Goal: Find specific page/section: Find specific page/section

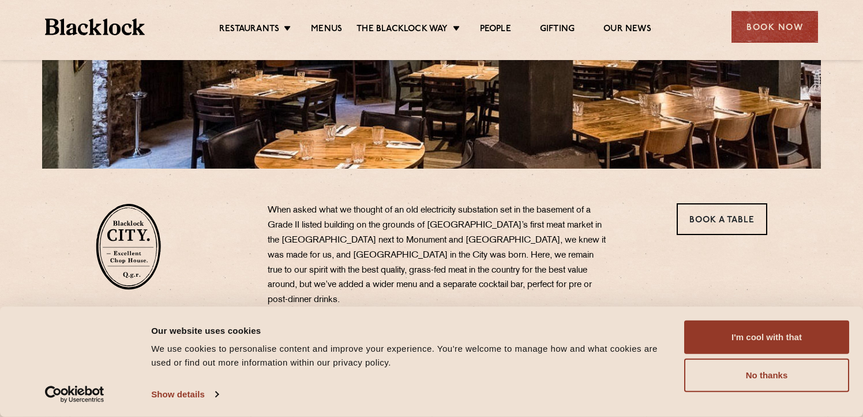
scroll to position [305, 0]
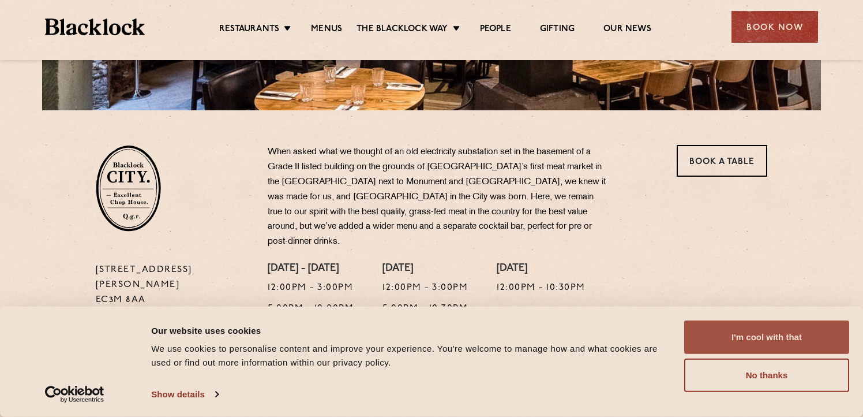
click at [747, 331] on button "I'm cool with that" at bounding box center [766, 336] width 165 height 33
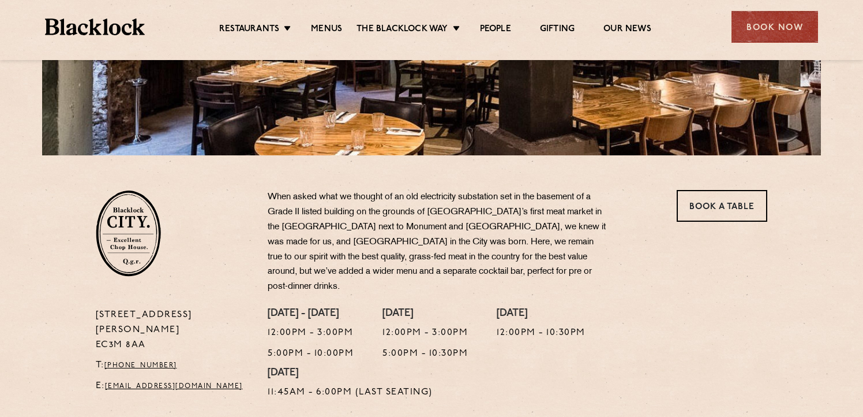
scroll to position [0, 0]
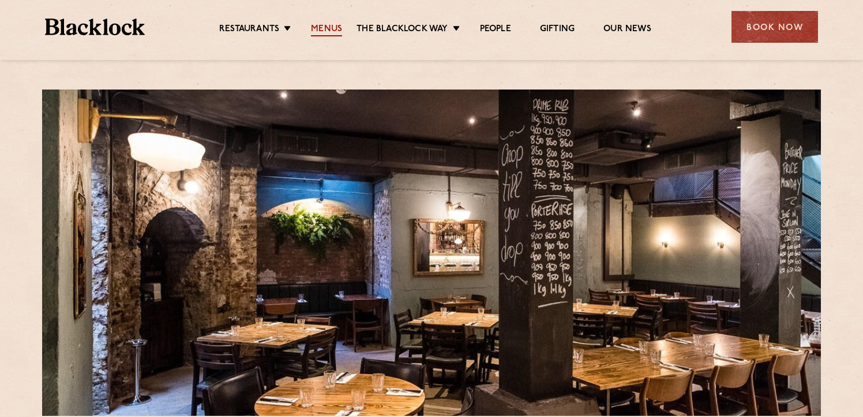
click at [338, 25] on link "Menus" at bounding box center [326, 30] width 31 height 13
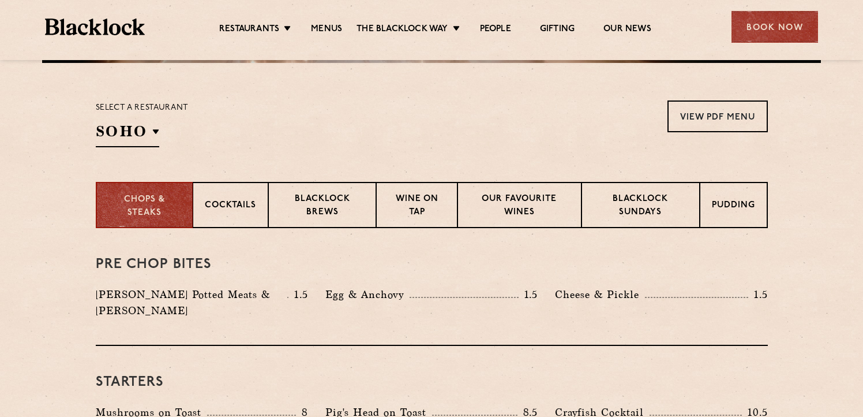
scroll to position [351, 0]
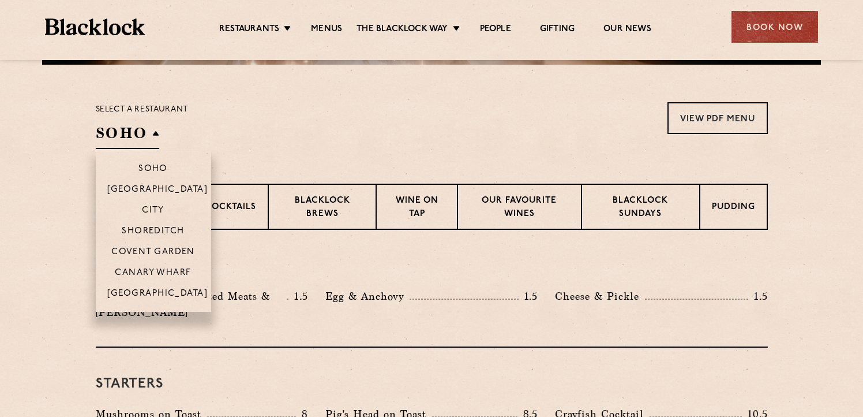
click at [142, 136] on h2 "SOHO" at bounding box center [127, 136] width 63 height 26
click at [155, 212] on p "City" at bounding box center [153, 211] width 23 height 12
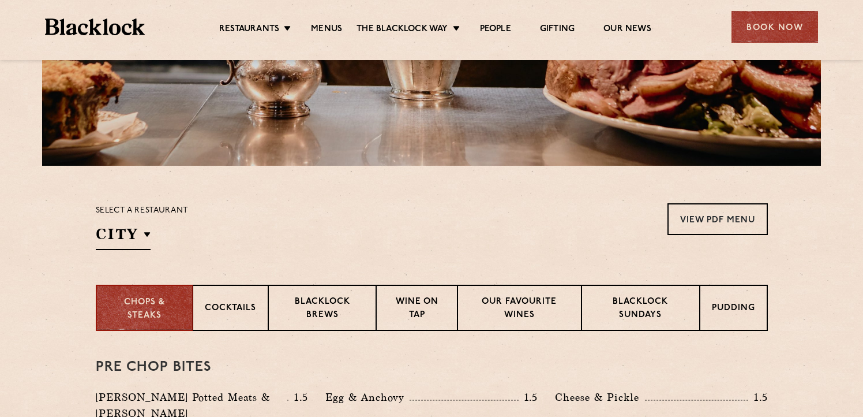
scroll to position [28, 0]
